Goal: Information Seeking & Learning: Learn about a topic

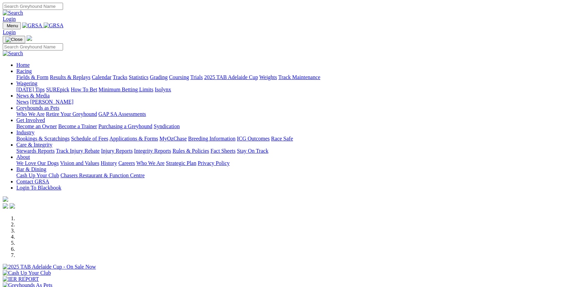
click at [47, 74] on link "Fields & Form" at bounding box center [32, 77] width 32 height 6
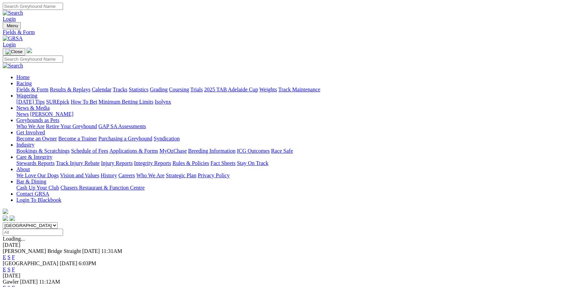
click at [15, 266] on link "F" at bounding box center [13, 269] width 3 height 6
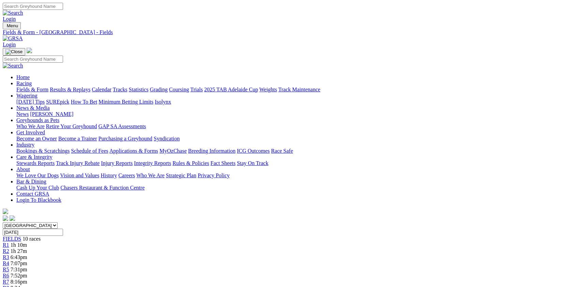
click at [46, 87] on link "Fields & Form" at bounding box center [32, 90] width 32 height 6
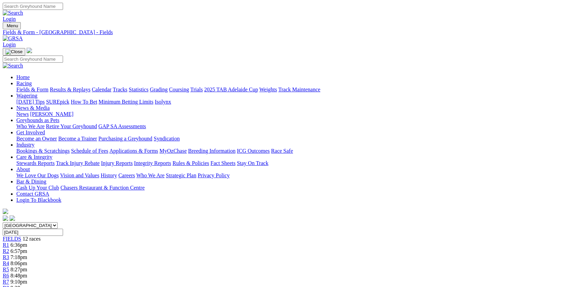
click at [46, 87] on link "Fields & Form" at bounding box center [32, 90] width 32 height 6
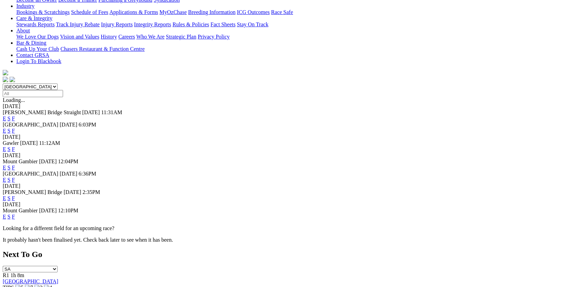
scroll to position [146, 0]
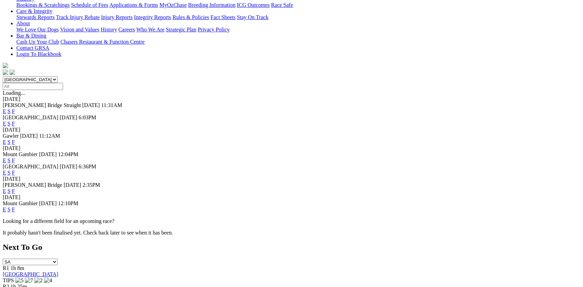
click at [15, 188] on link "F" at bounding box center [13, 191] width 3 height 6
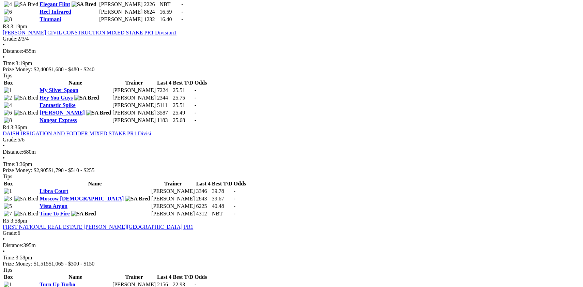
scroll to position [530, 0]
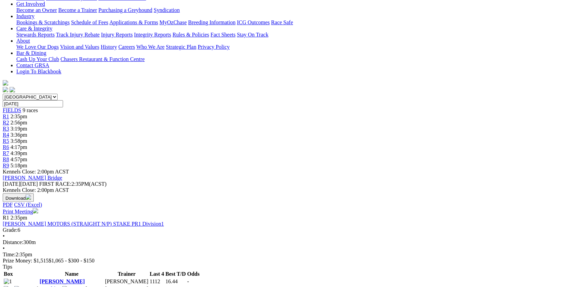
scroll to position [0, 0]
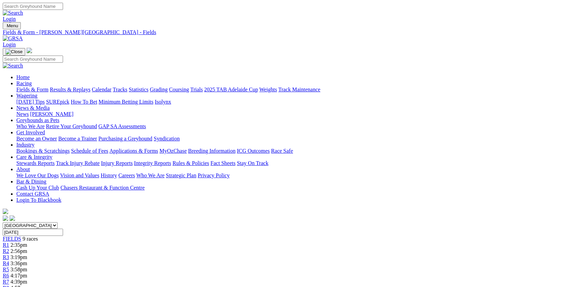
click at [171, 160] on link "Integrity Reports" at bounding box center [152, 163] width 37 height 6
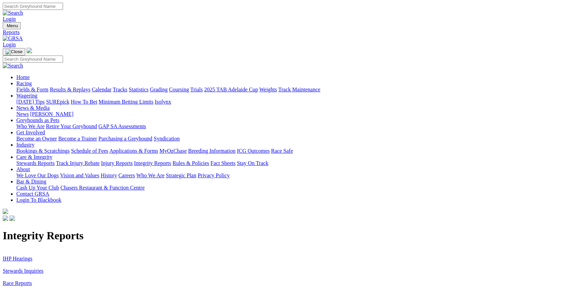
click at [32, 256] on link "IHP Hearings" at bounding box center [18, 259] width 30 height 6
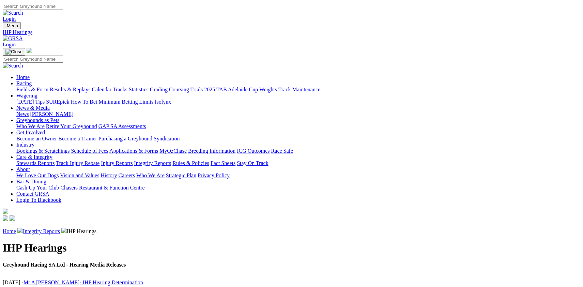
click at [60, 228] on link "Integrity Reports" at bounding box center [41, 231] width 37 height 6
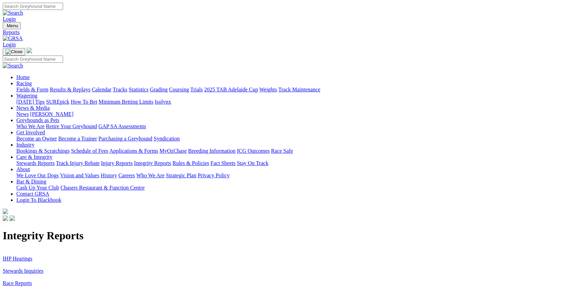
click at [44, 268] on link "Stewards Inquiries" at bounding box center [23, 271] width 41 height 6
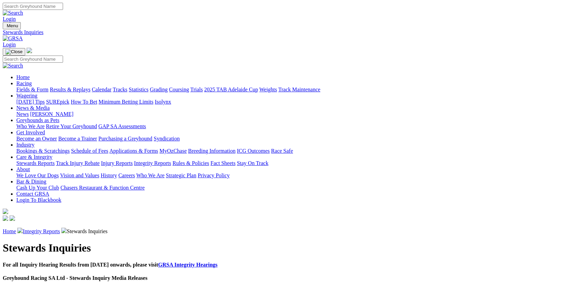
click at [73, 111] on link "[PERSON_NAME]" at bounding box center [51, 114] width 43 height 6
